Goal: Task Accomplishment & Management: Manage account settings

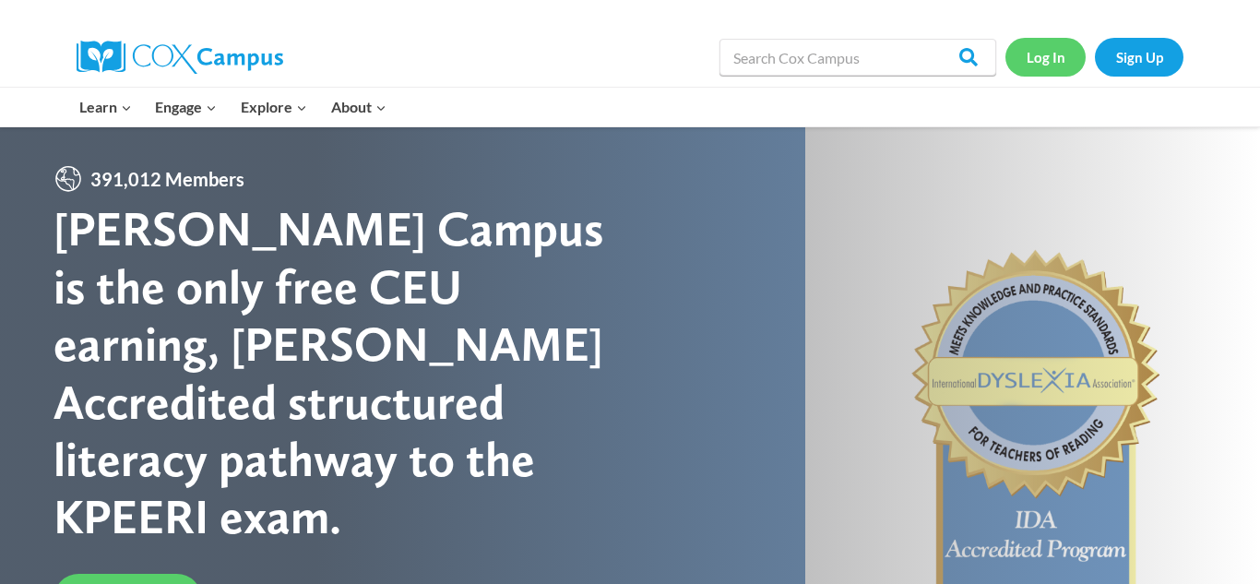
click at [1065, 54] on link "Log In" at bounding box center [1046, 57] width 80 height 38
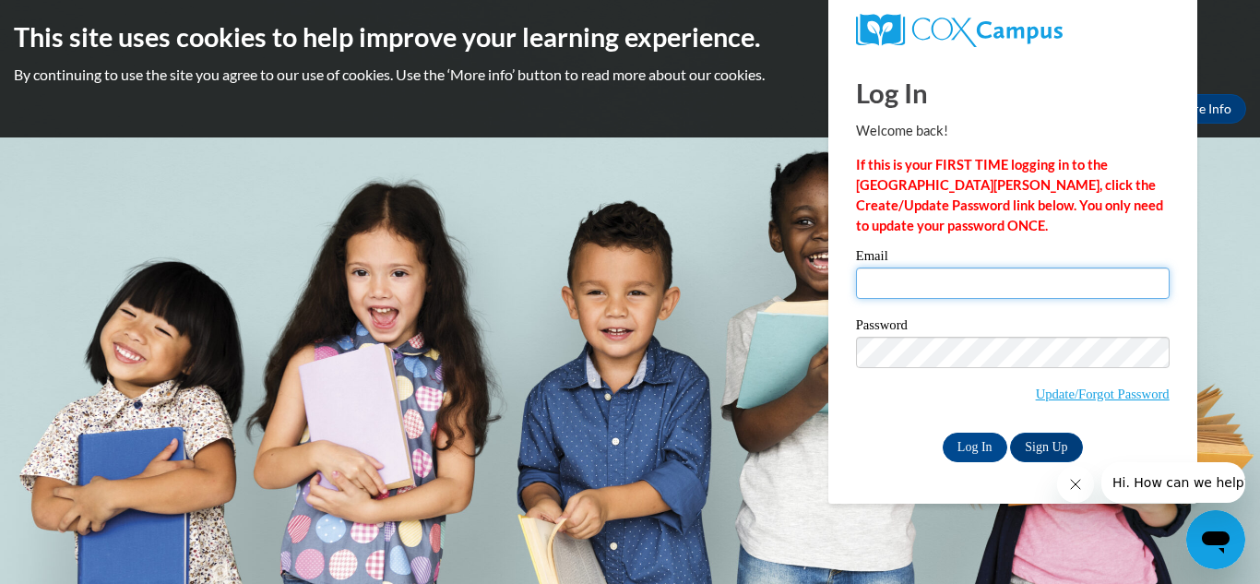
click at [940, 278] on input "Email" at bounding box center [1013, 283] width 314 height 31
type input "[EMAIL_ADDRESS][DOMAIN_NAME]"
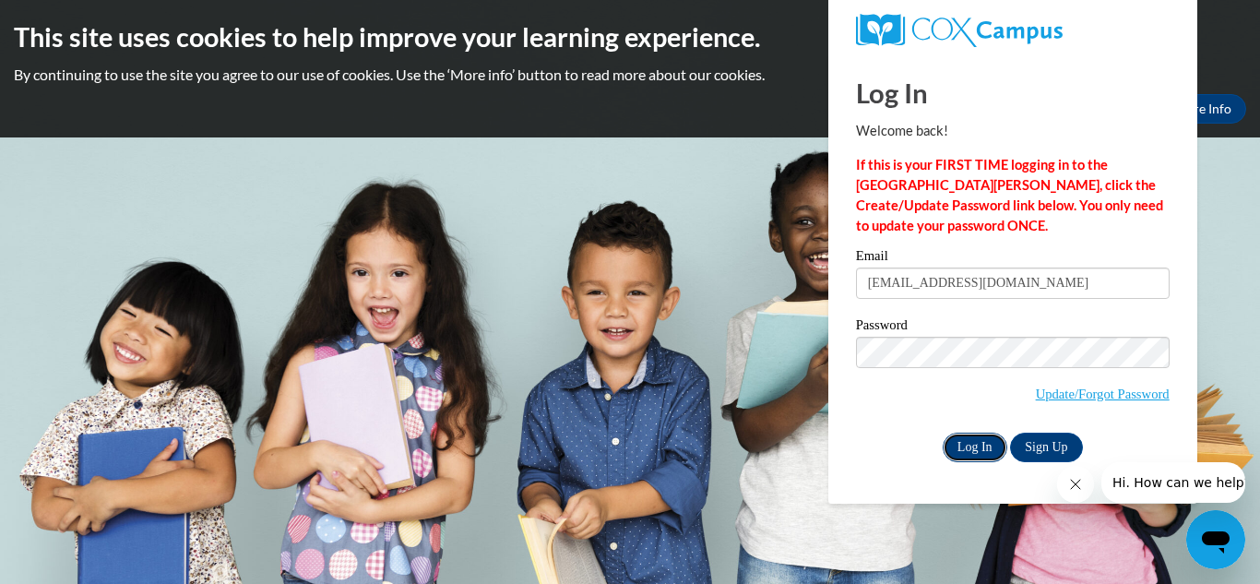
click at [975, 451] on input "Log In" at bounding box center [975, 448] width 65 height 30
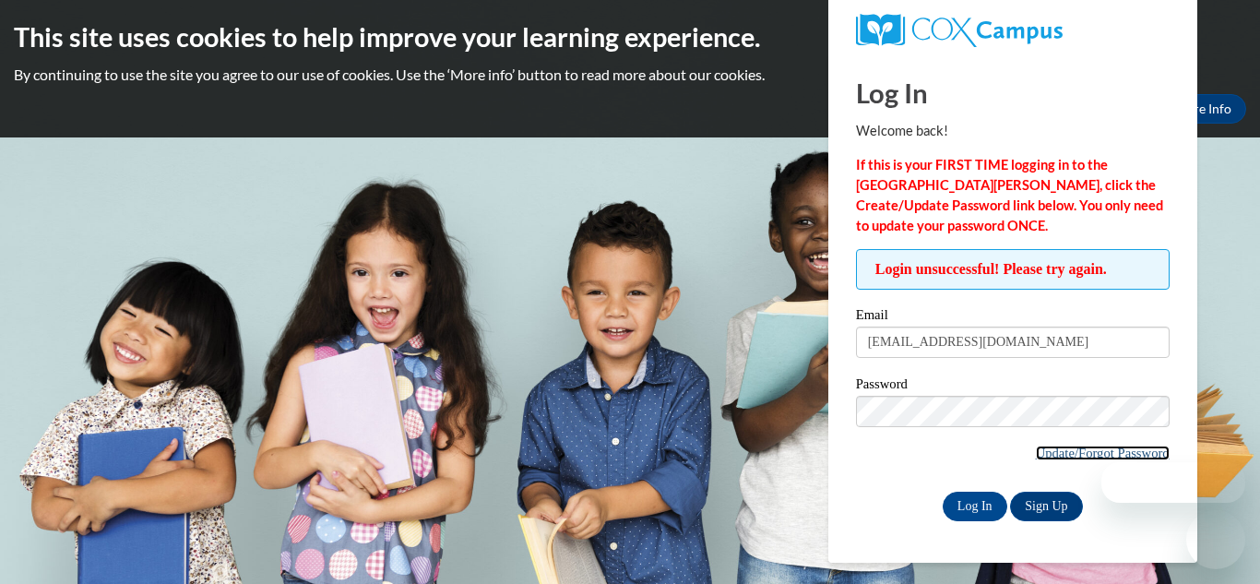
click at [1039, 459] on link "Update/Forgot Password" at bounding box center [1103, 453] width 134 height 15
click at [1040, 459] on link "Update/Forgot Password" at bounding box center [1103, 453] width 134 height 15
click at [1042, 451] on link "Update/Forgot Password" at bounding box center [1103, 453] width 134 height 15
click at [1057, 453] on link "Update/Forgot Password" at bounding box center [1103, 453] width 134 height 15
click at [1098, 454] on link "Update/Forgot Password" at bounding box center [1103, 453] width 134 height 15
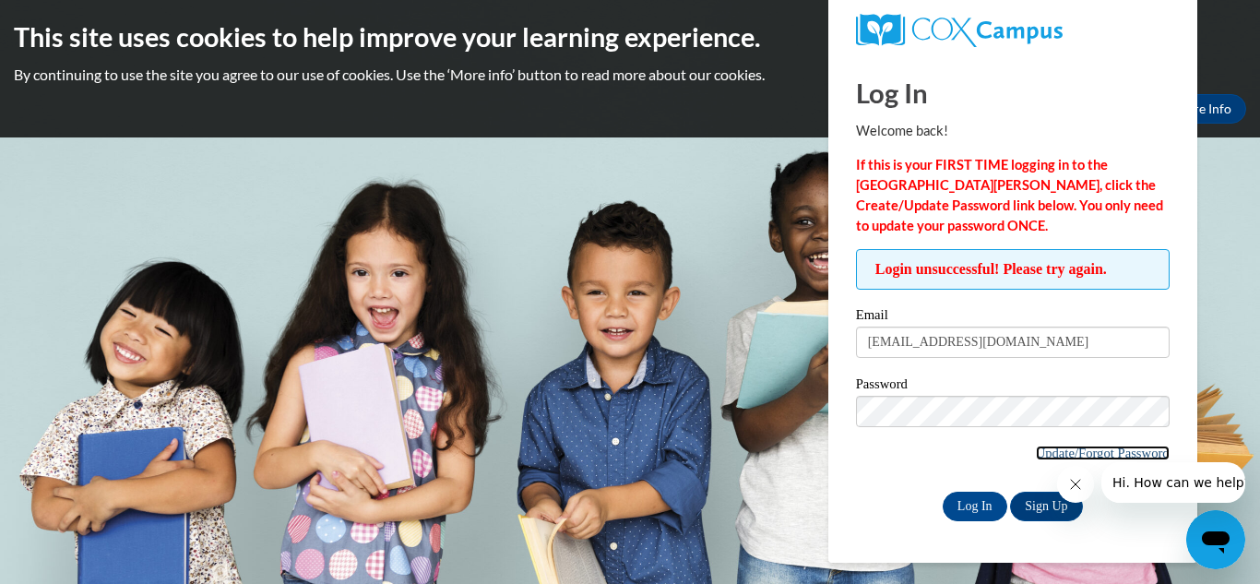
click at [1098, 454] on link "Update/Forgot Password" at bounding box center [1103, 453] width 134 height 15
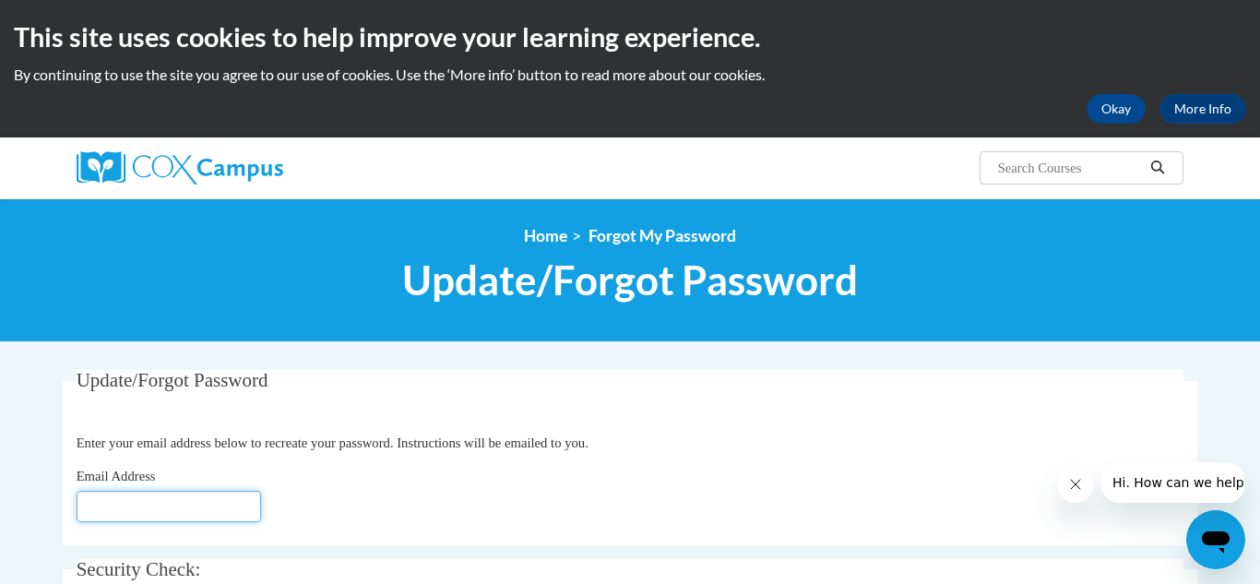
click at [117, 504] on input "Email Address" at bounding box center [169, 506] width 185 height 31
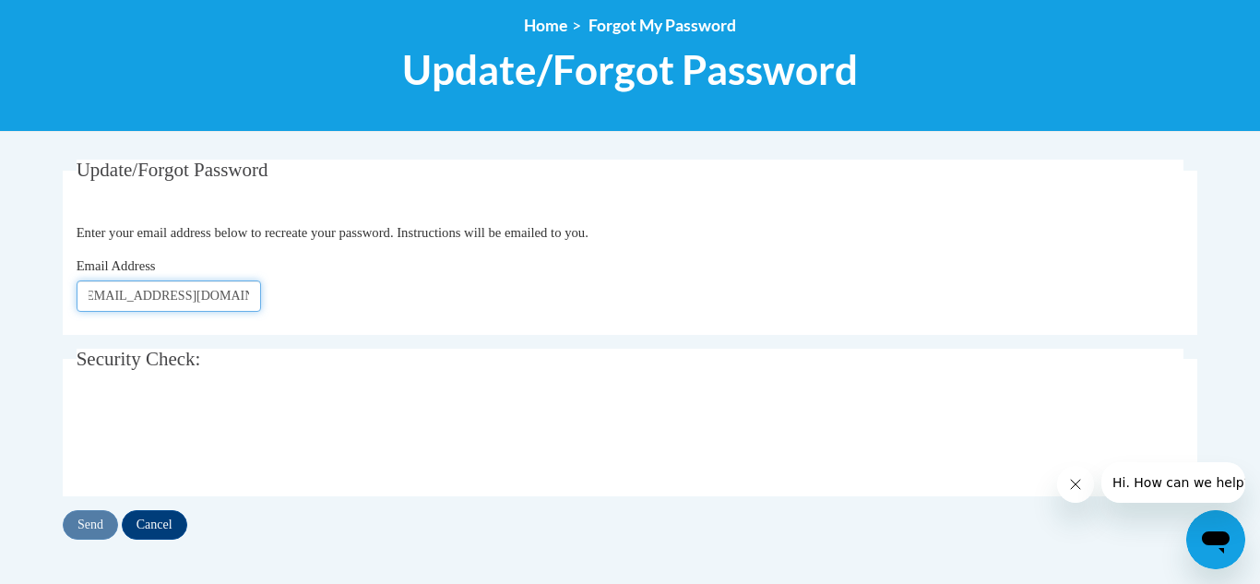
scroll to position [220, 0]
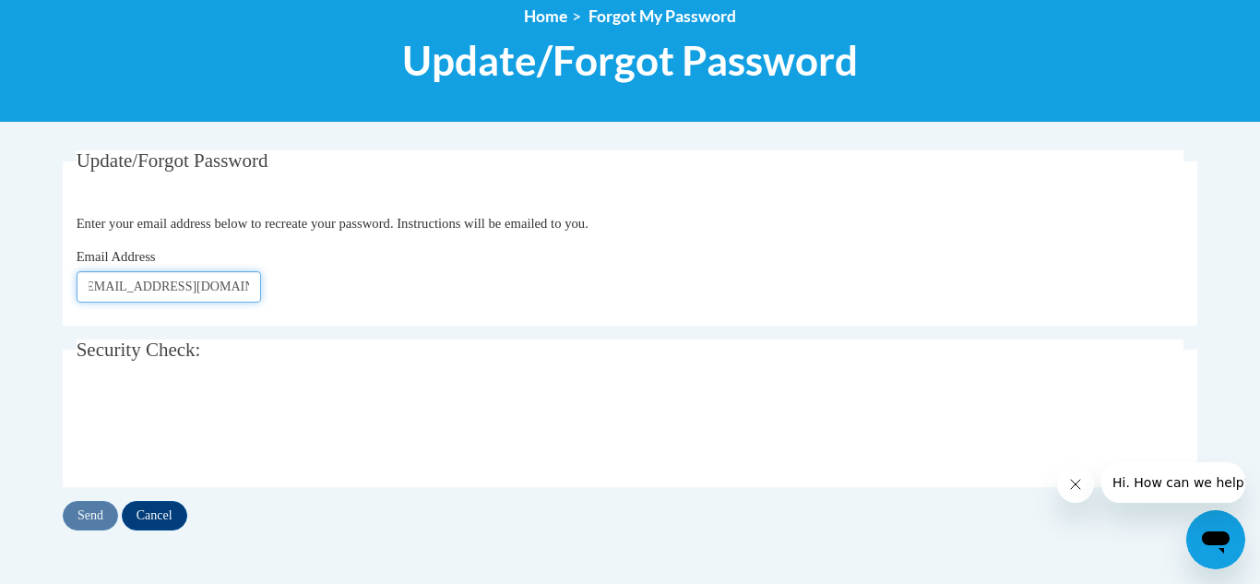
type input "[EMAIL_ADDRESS][DOMAIN_NAME]"
click at [92, 513] on input "Send" at bounding box center [90, 516] width 55 height 30
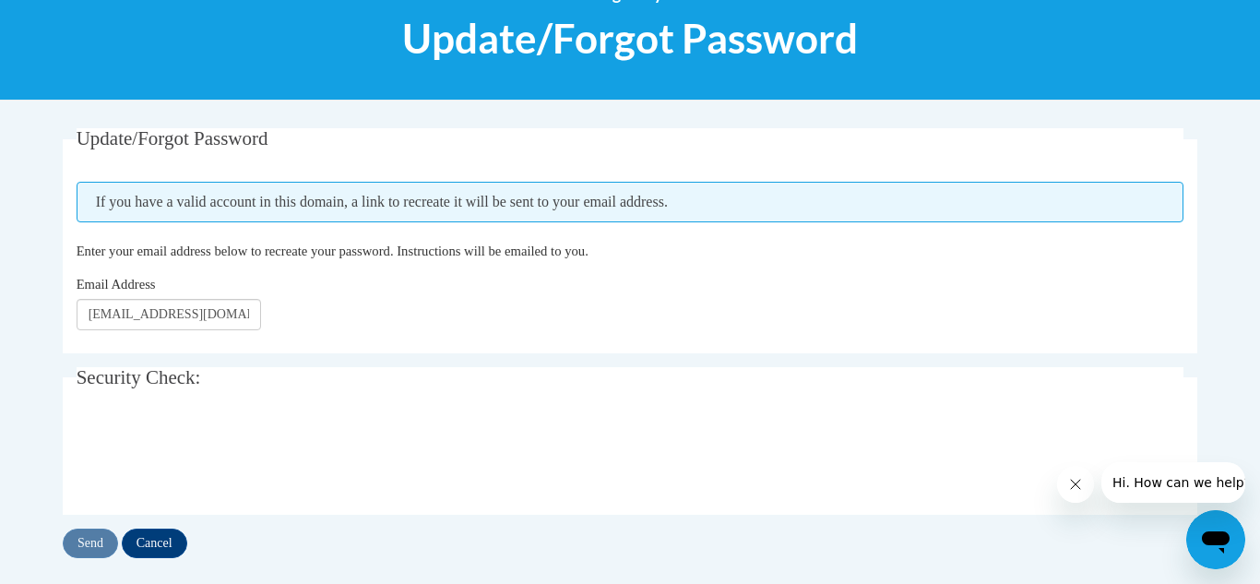
scroll to position [243, 0]
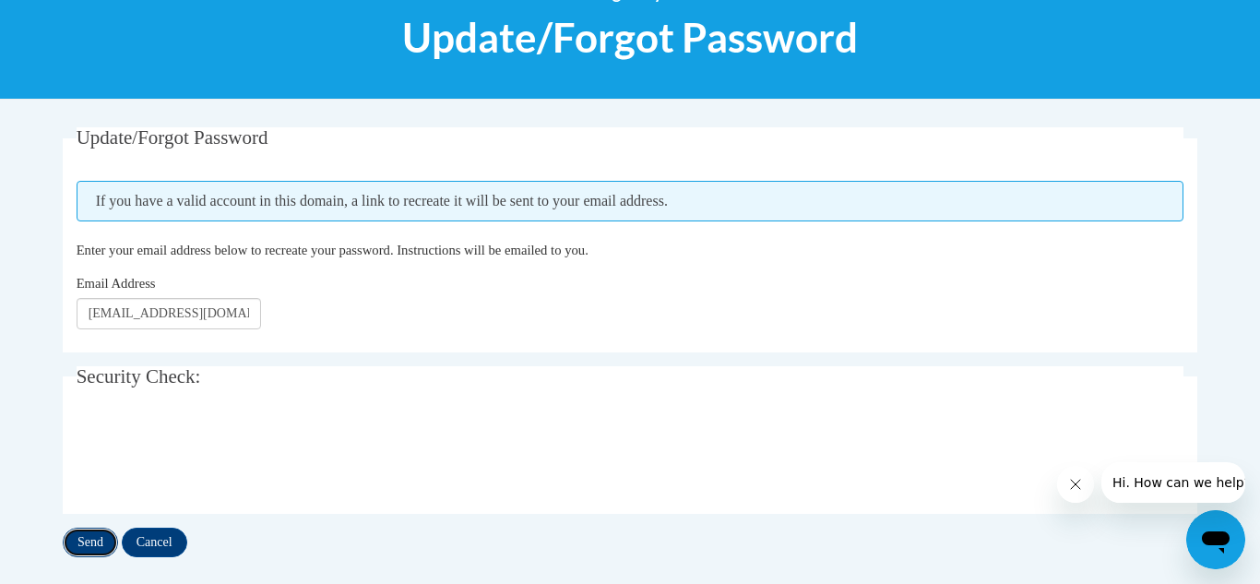
click at [83, 537] on input "Send" at bounding box center [90, 543] width 55 height 30
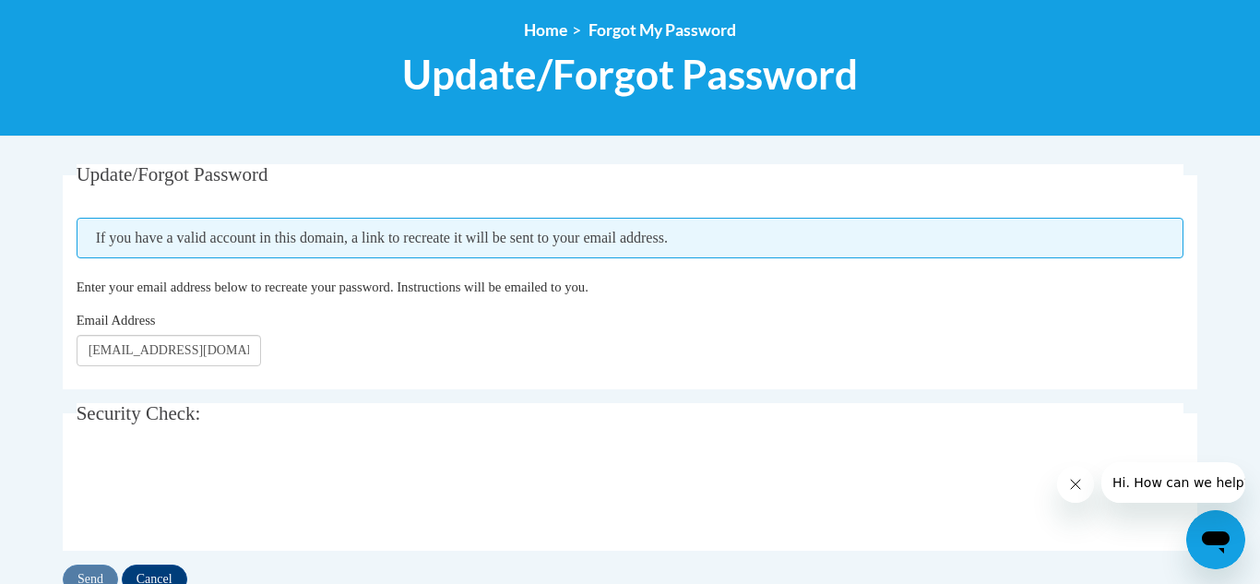
scroll to position [207, 0]
click at [246, 355] on input "[EMAIL_ADDRESS][DOMAIN_NAME]" at bounding box center [169, 349] width 185 height 31
click at [15, 562] on body "This site uses cookies to help improve your learning experience. By continuing …" at bounding box center [630, 429] width 1260 height 1273
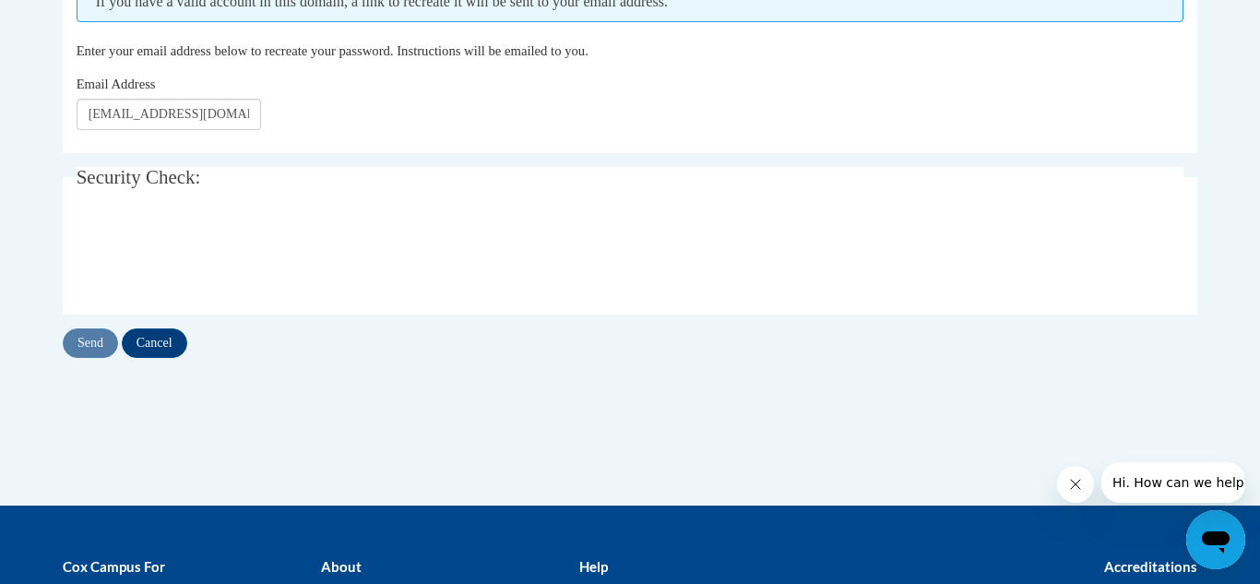
scroll to position [451, 0]
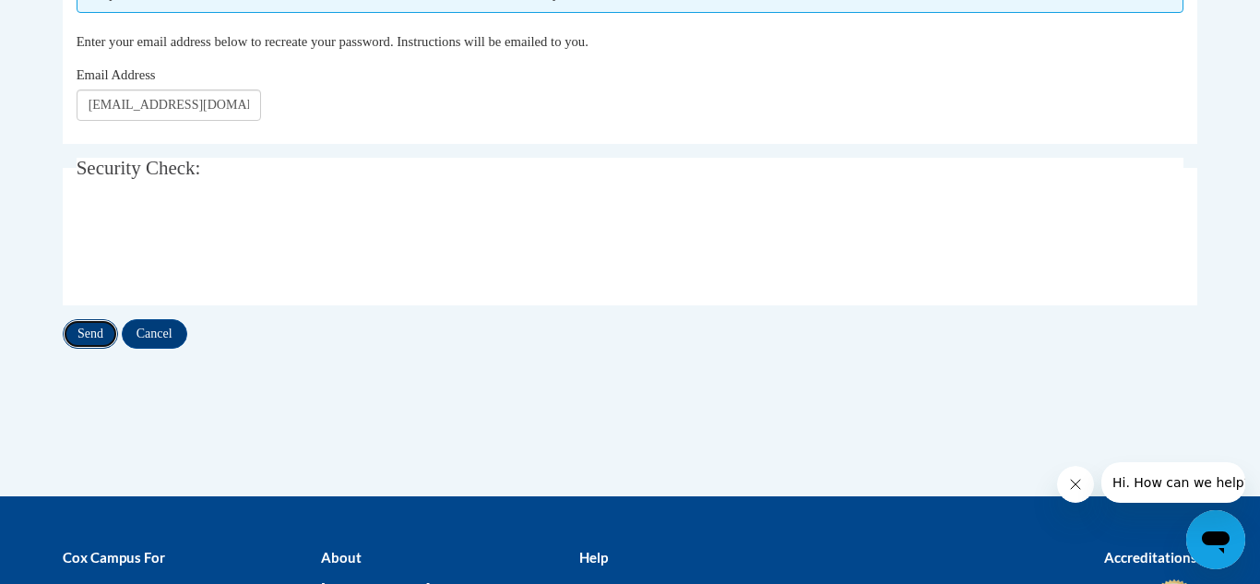
click at [97, 335] on input "Send" at bounding box center [90, 334] width 55 height 30
